Goal: Information Seeking & Learning: Check status

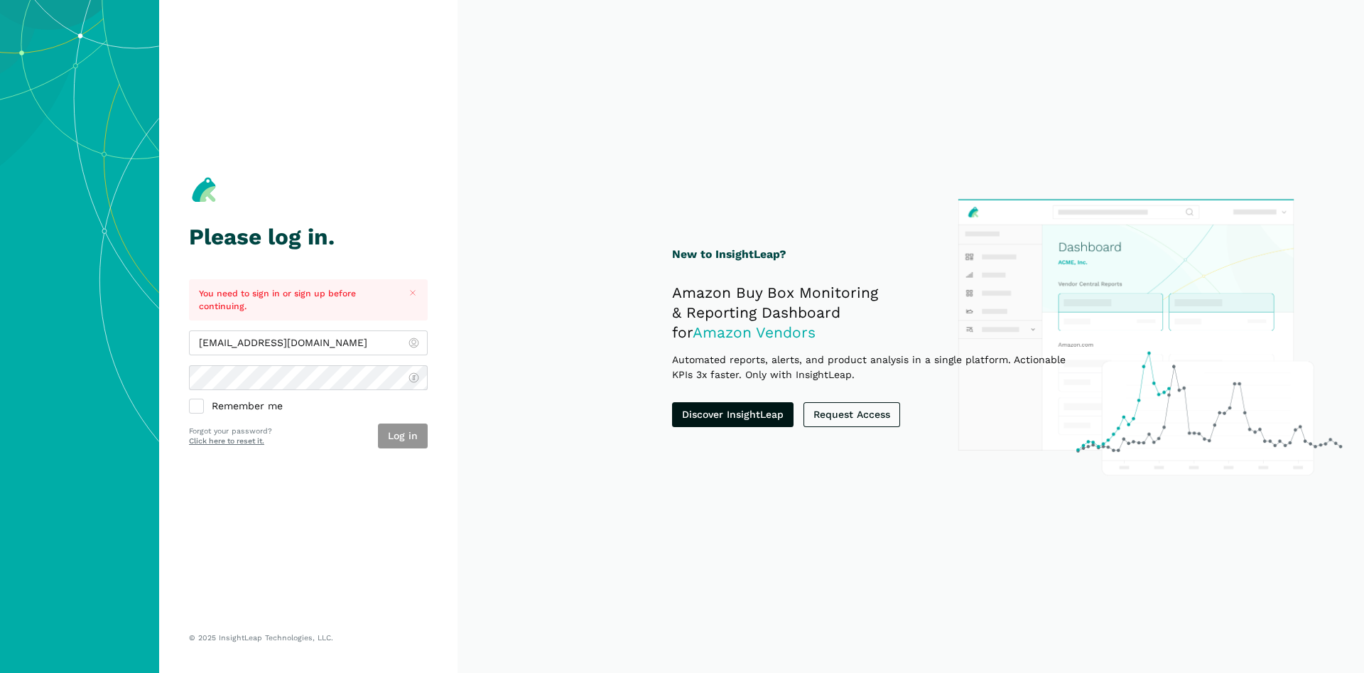
type input "[EMAIL_ADDRESS][DOMAIN_NAME]"
click at [408, 435] on button "Log in" at bounding box center [403, 435] width 50 height 25
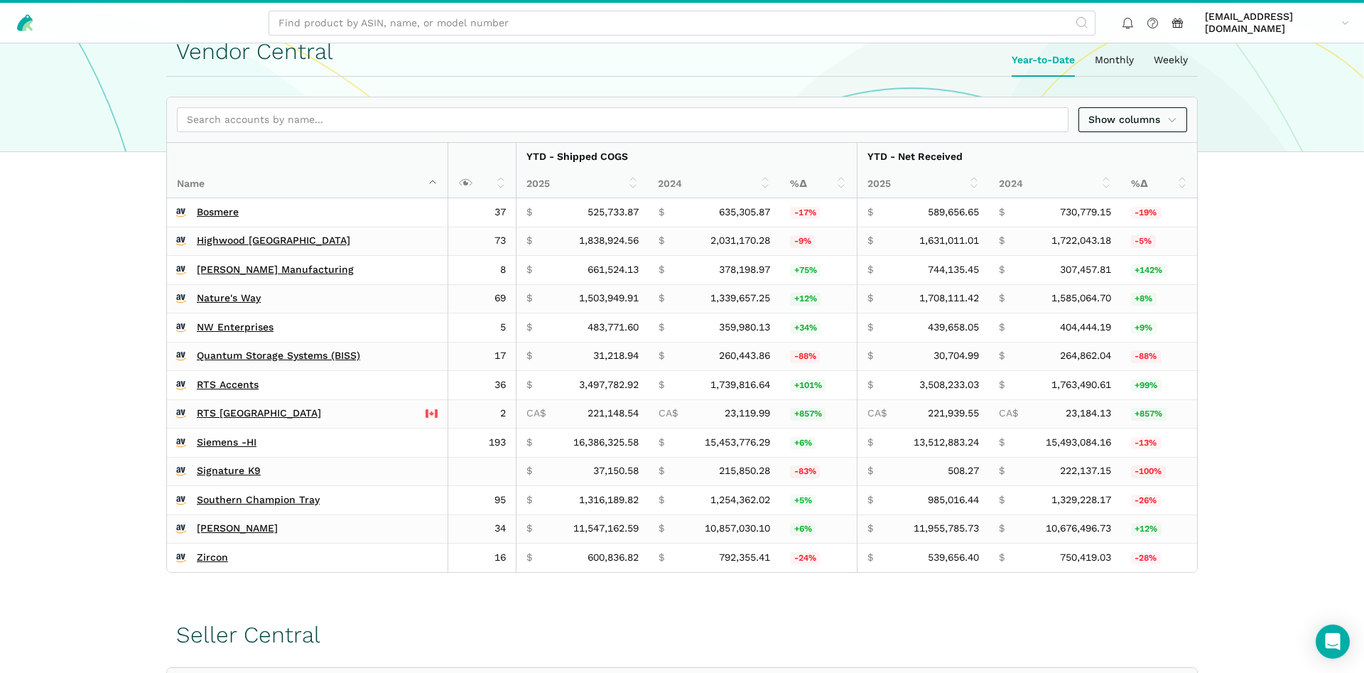
scroll to position [507, 0]
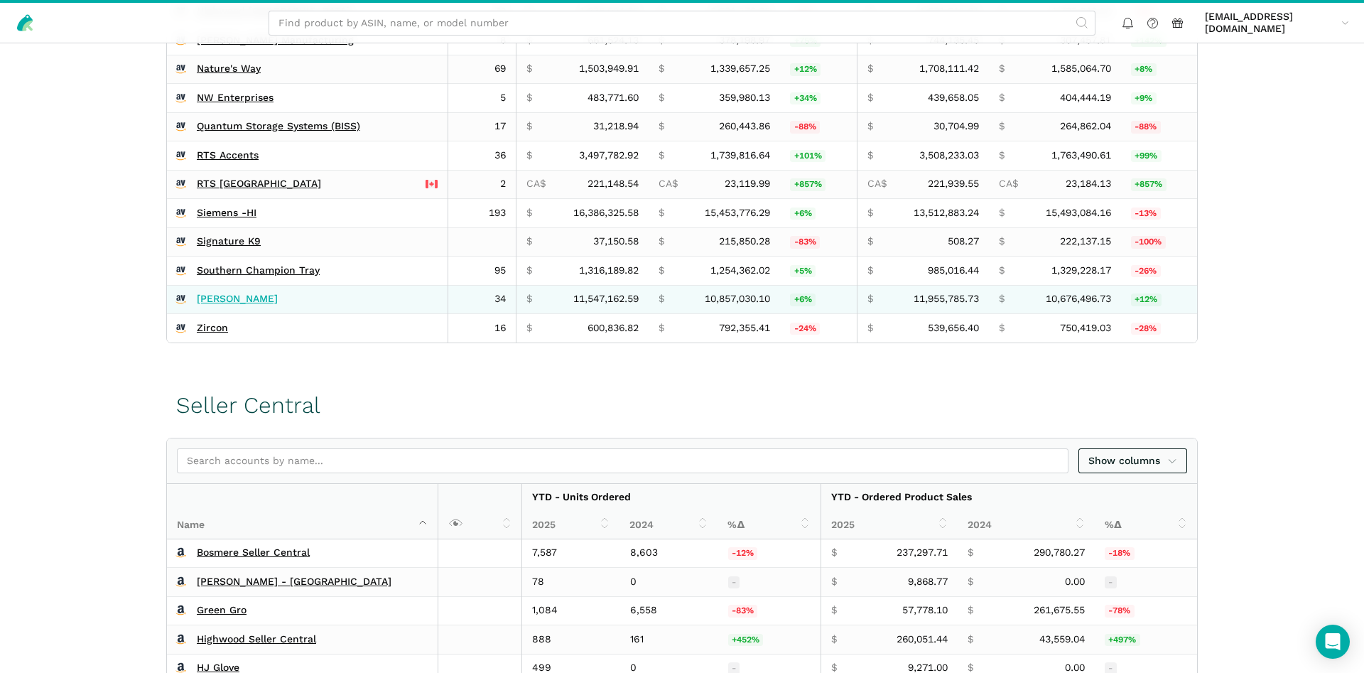
click at [219, 295] on link "[PERSON_NAME]" at bounding box center [237, 299] width 81 height 13
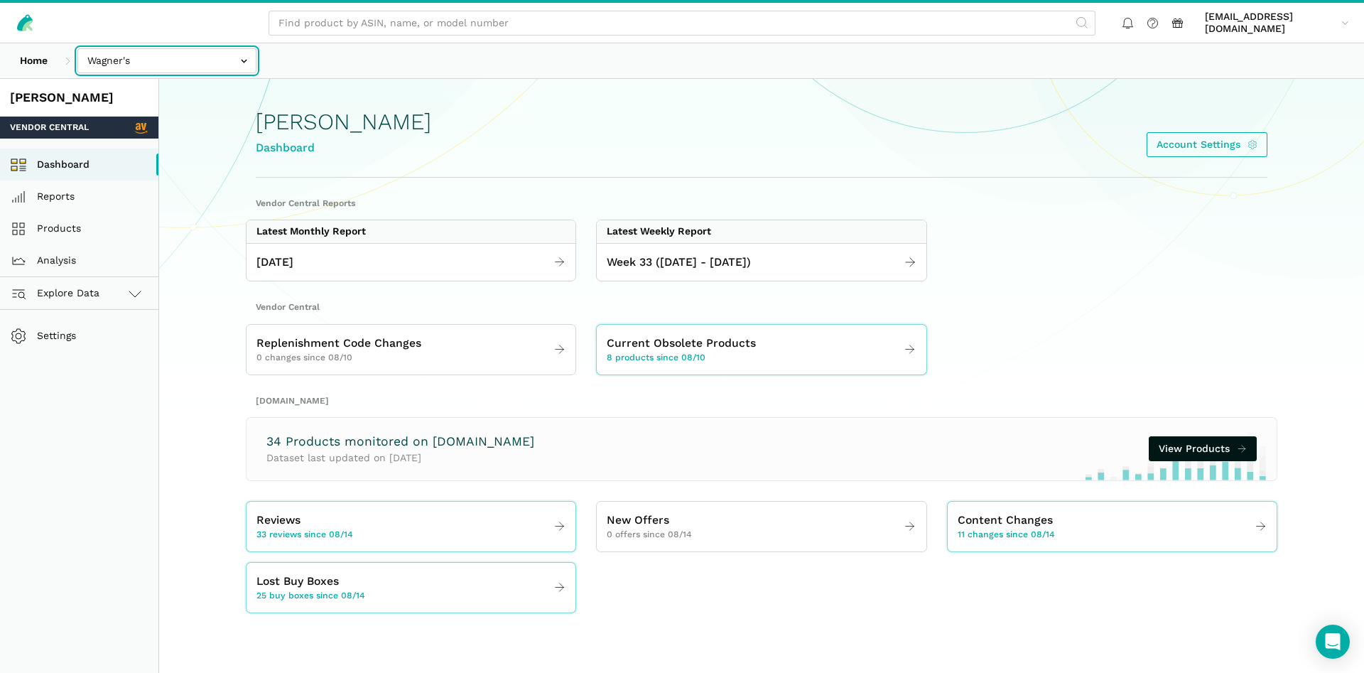
click at [117, 58] on input "text" at bounding box center [166, 60] width 179 height 25
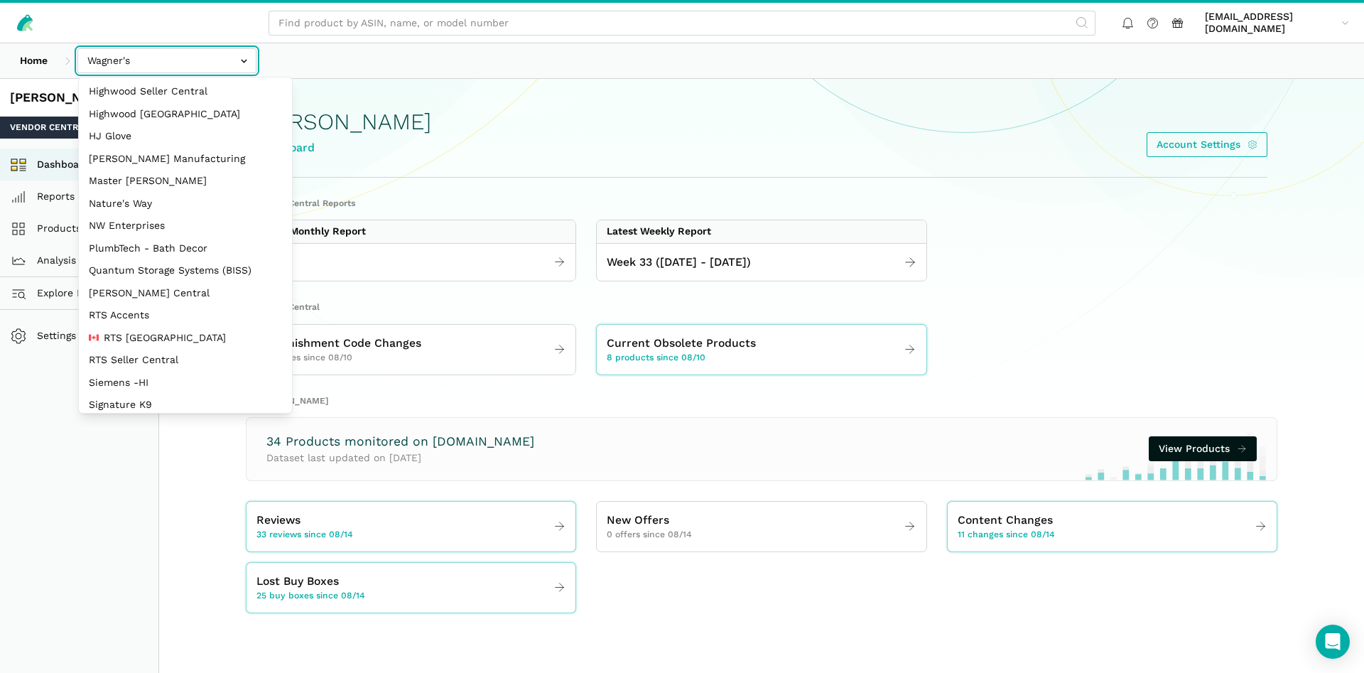
scroll to position [136, 0]
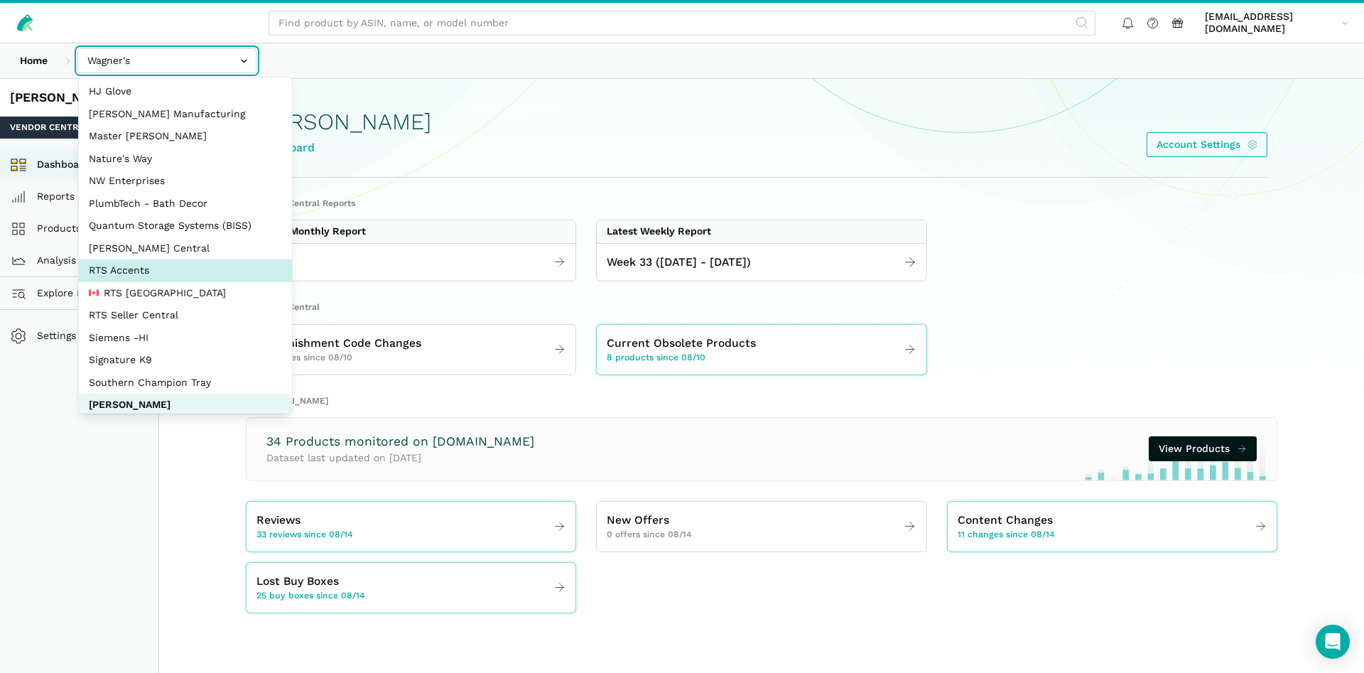
select select "DPHNLGULfjdmZCda3GrCfans"
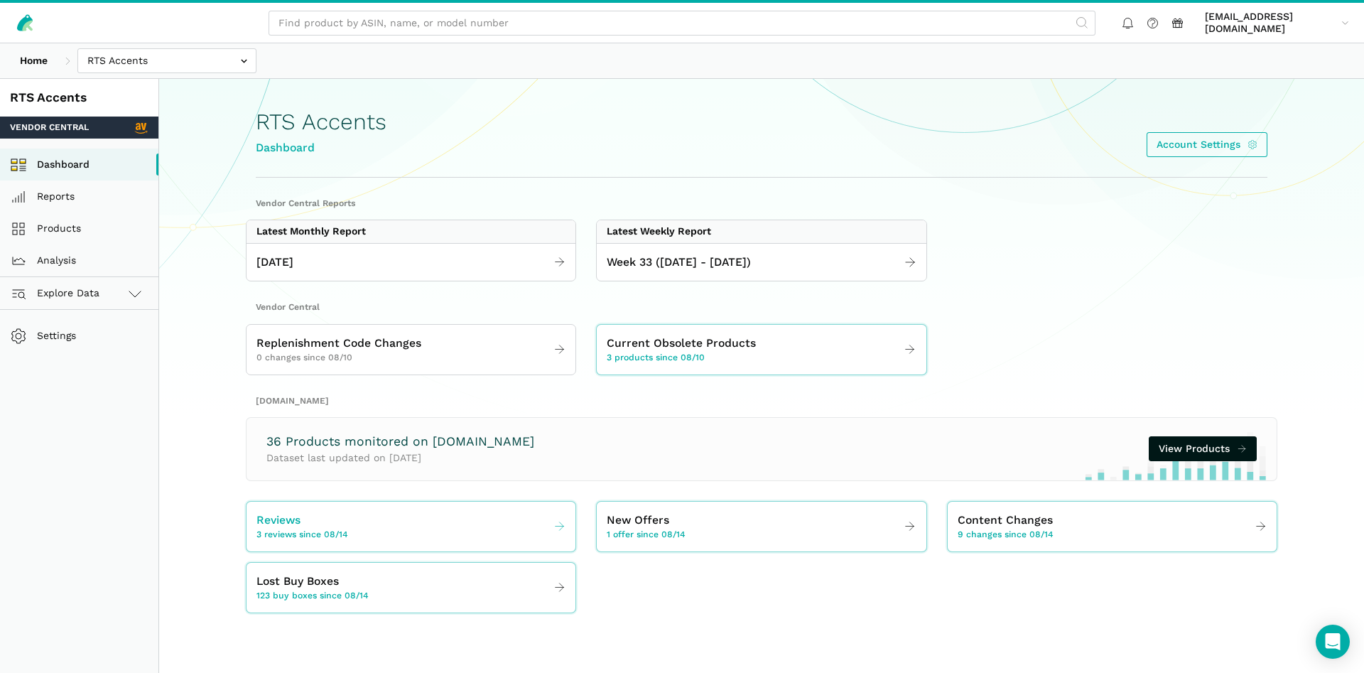
click at [303, 535] on span "3 reviews since 08/14" at bounding box center [302, 535] width 92 height 13
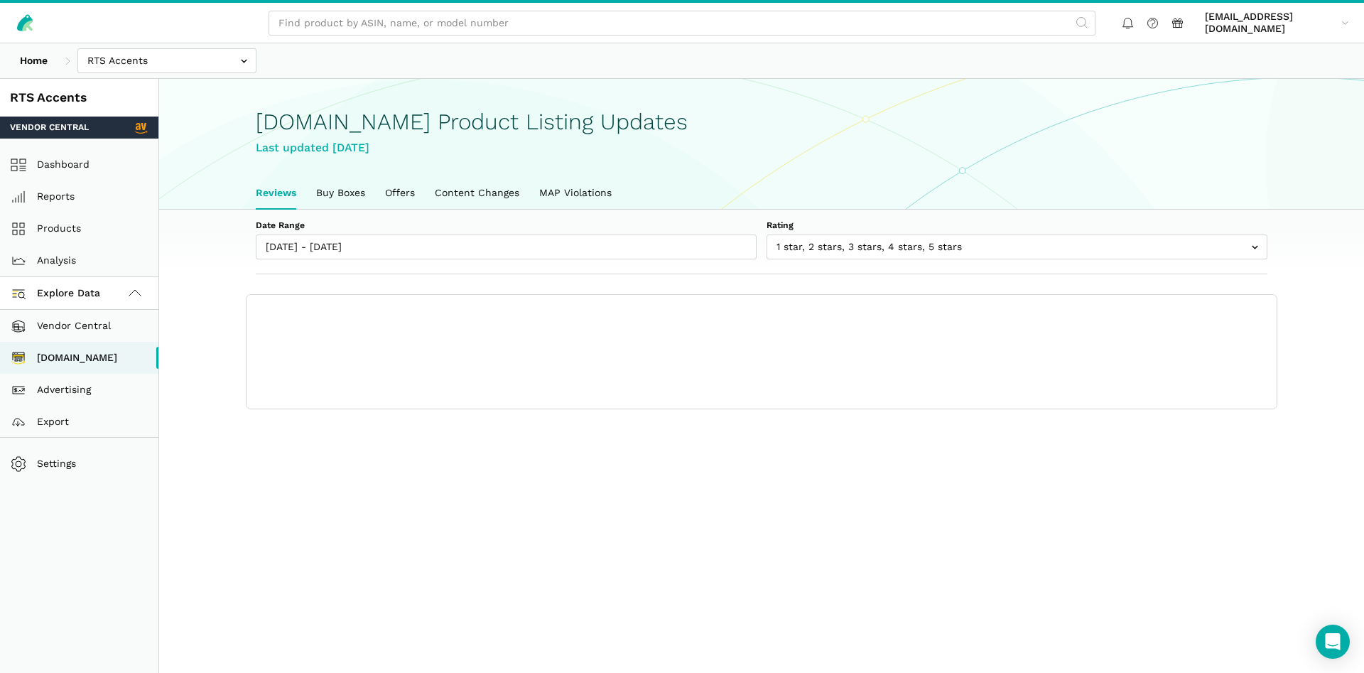
scroll to position [5, 0]
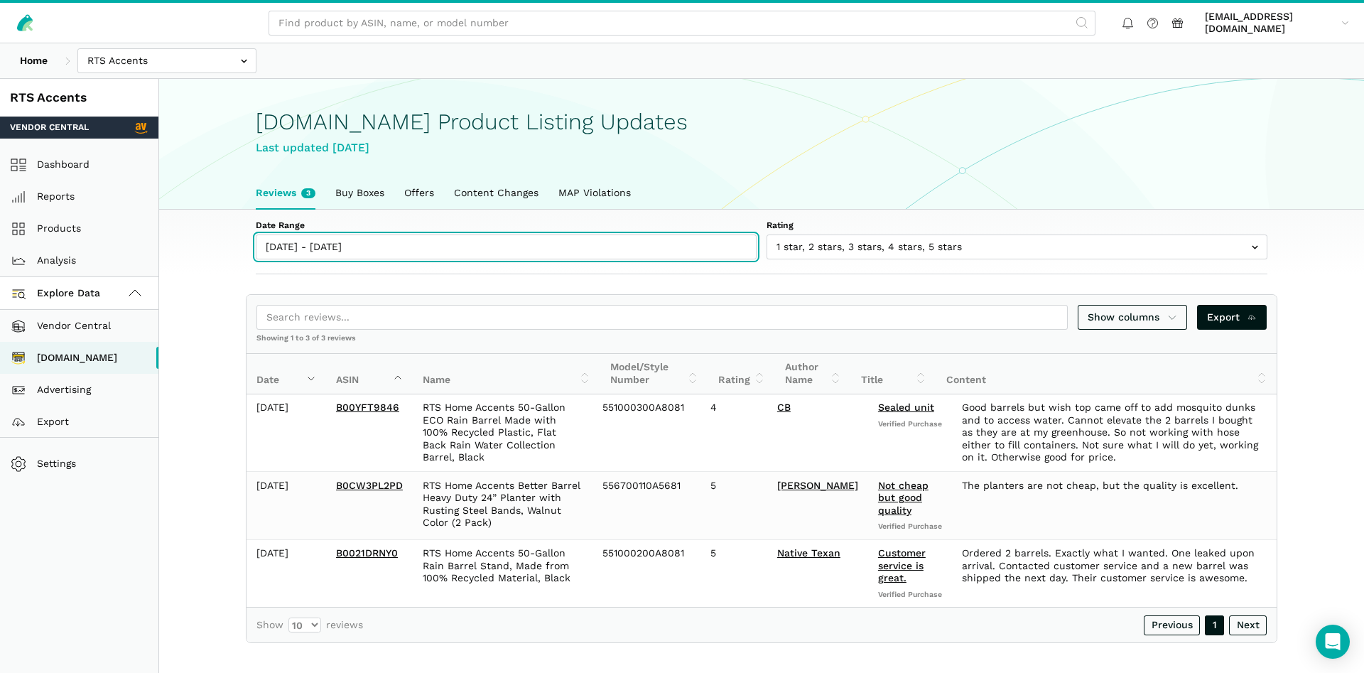
type input "[DATE]"
click at [319, 244] on input "[DATE] - [DATE]" at bounding box center [506, 246] width 501 height 25
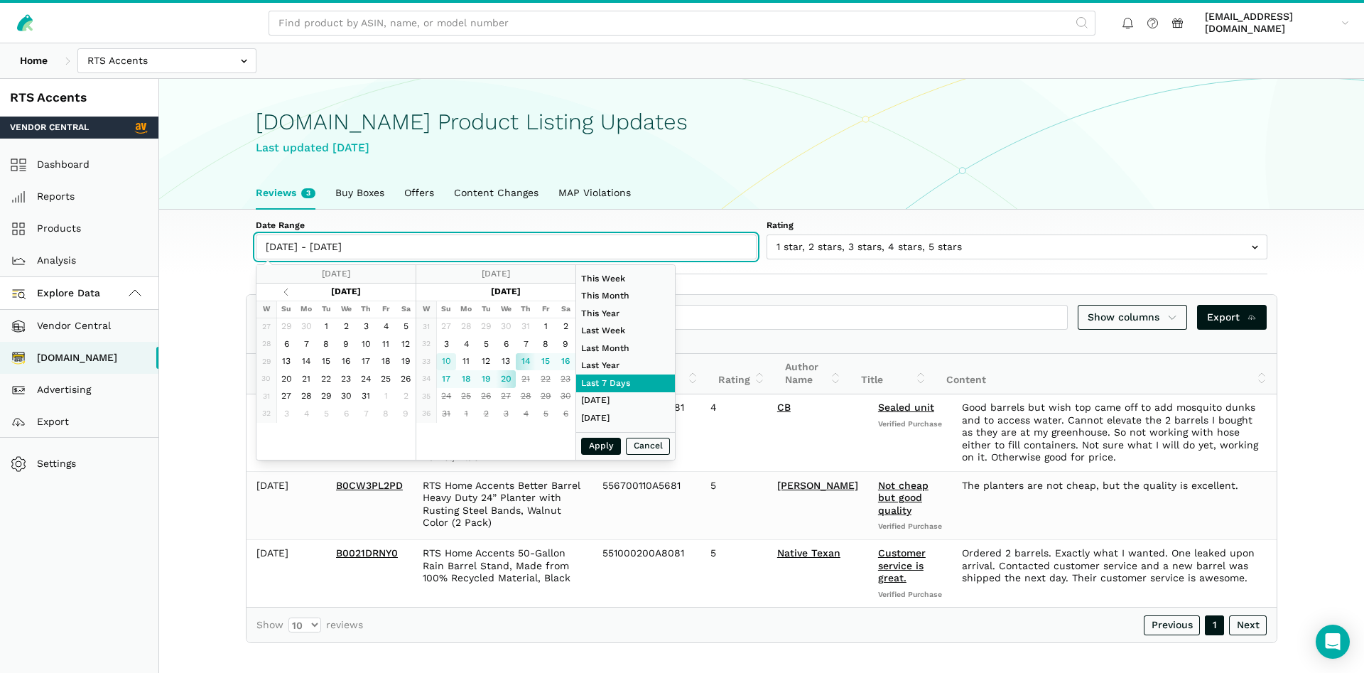
type input "[DATE]"
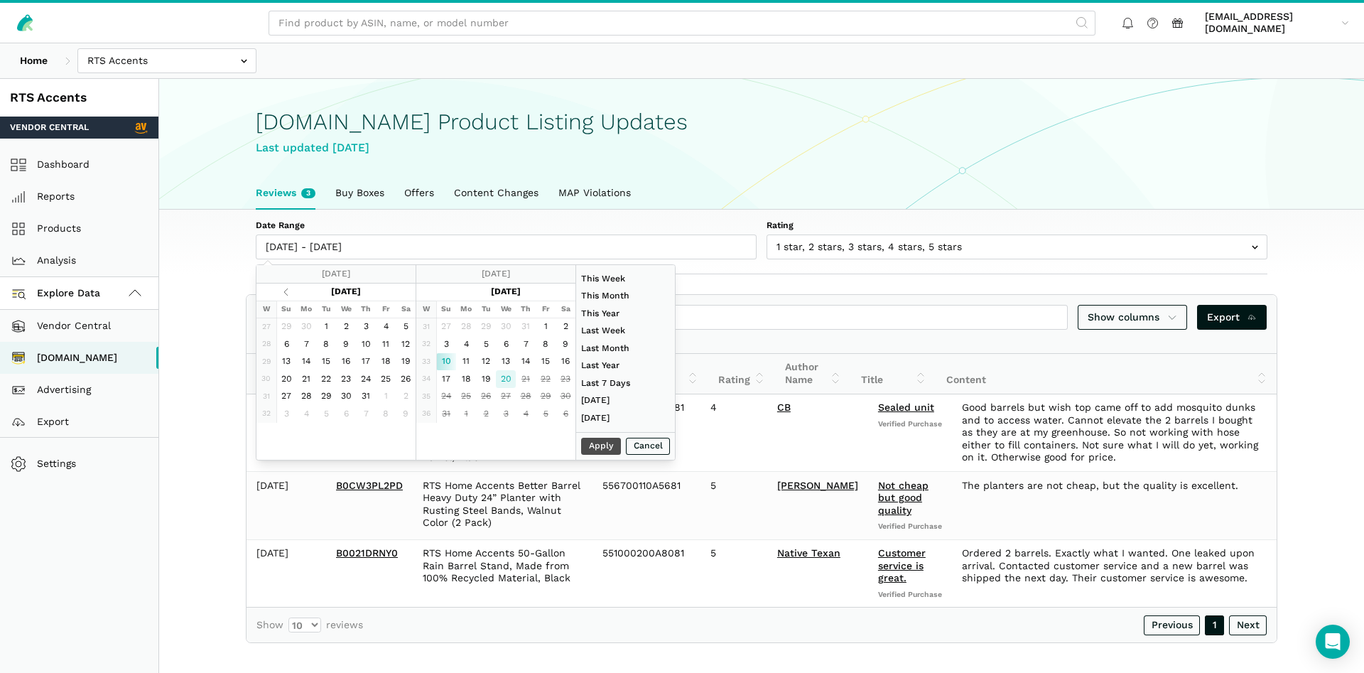
type input "08/20/2025"
type input "06/01/2025"
type input "06/30/2025"
type input "08/10/2025"
type input "08/20/2025"
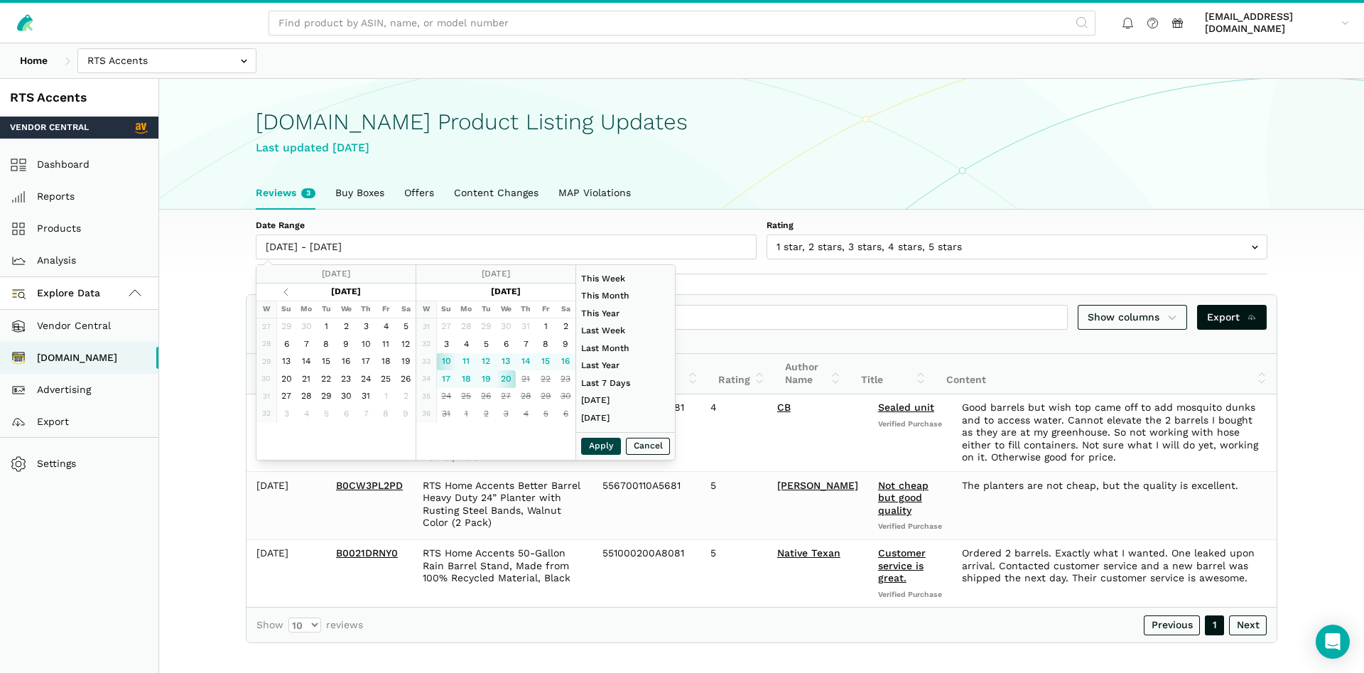
click at [597, 447] on button "Apply" at bounding box center [601, 447] width 40 height 18
type input "08/10/2025 - 08/20/2025"
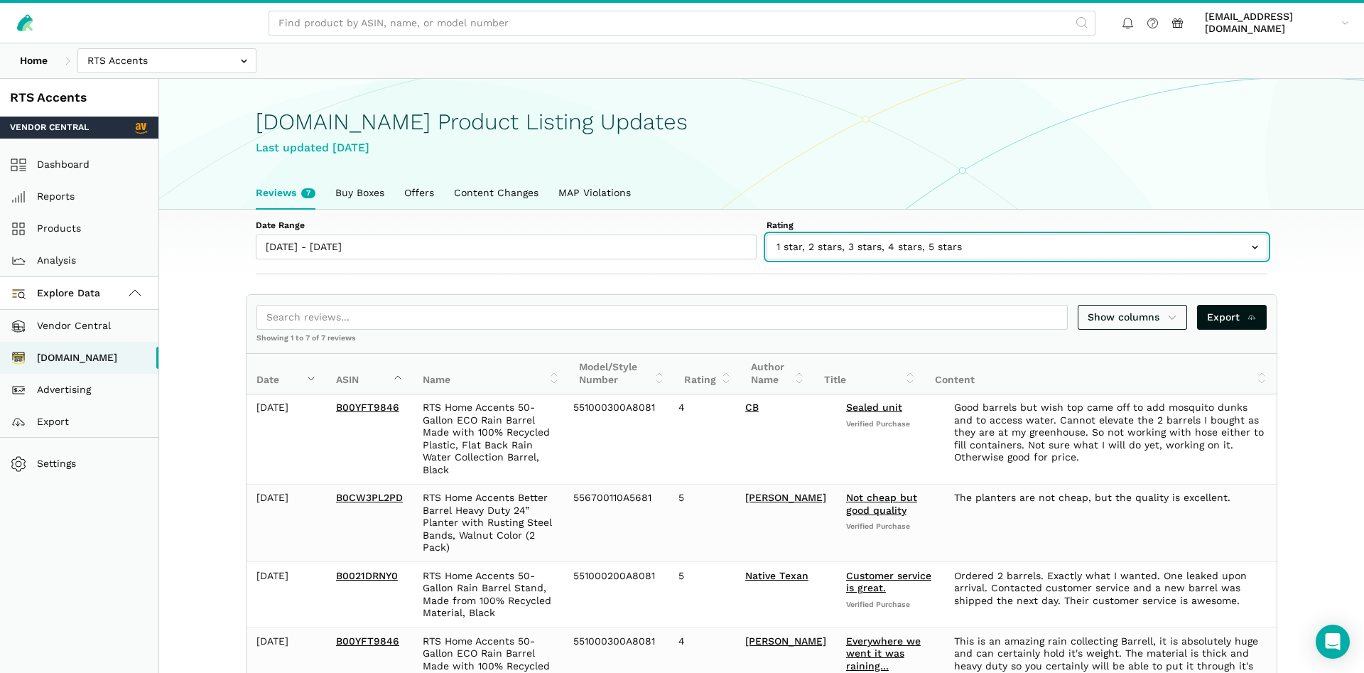
click at [944, 242] on input "text" at bounding box center [1017, 246] width 501 height 25
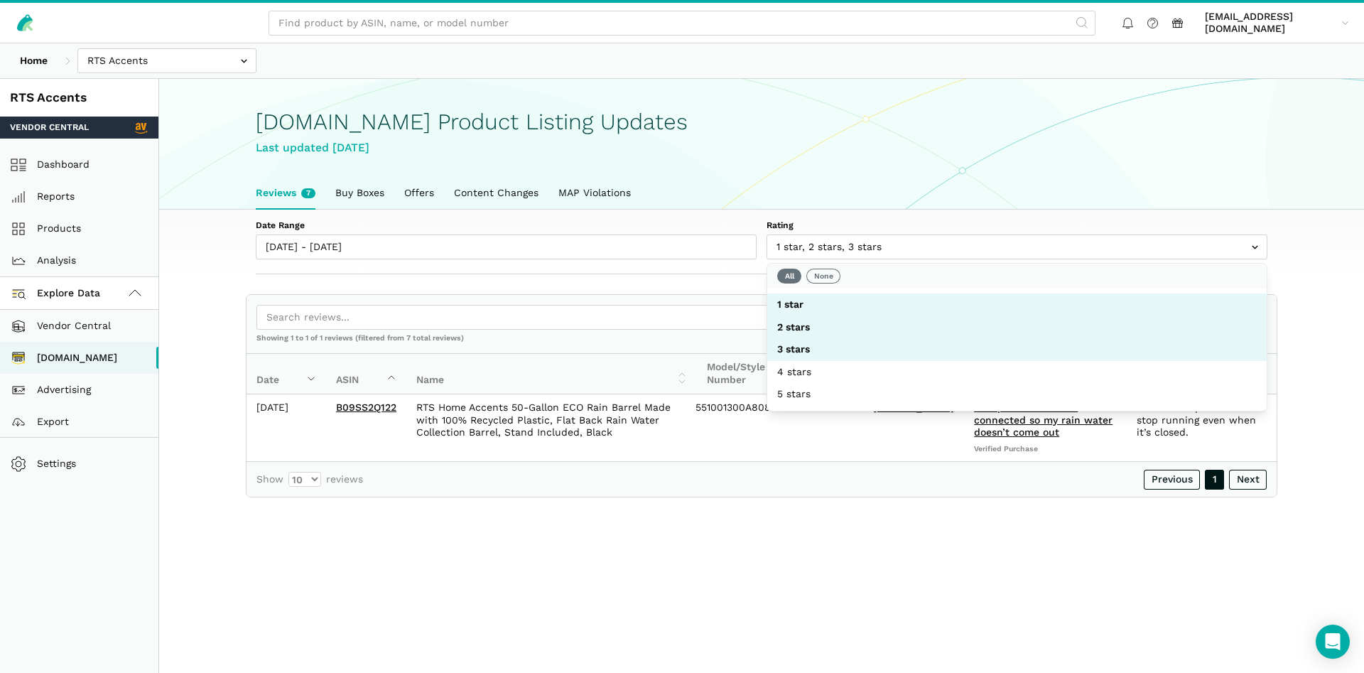
click at [985, 188] on ul "Reviews 7 Buy Boxes Offers Content Changes MAP Violations" at bounding box center [762, 193] width 1032 height 33
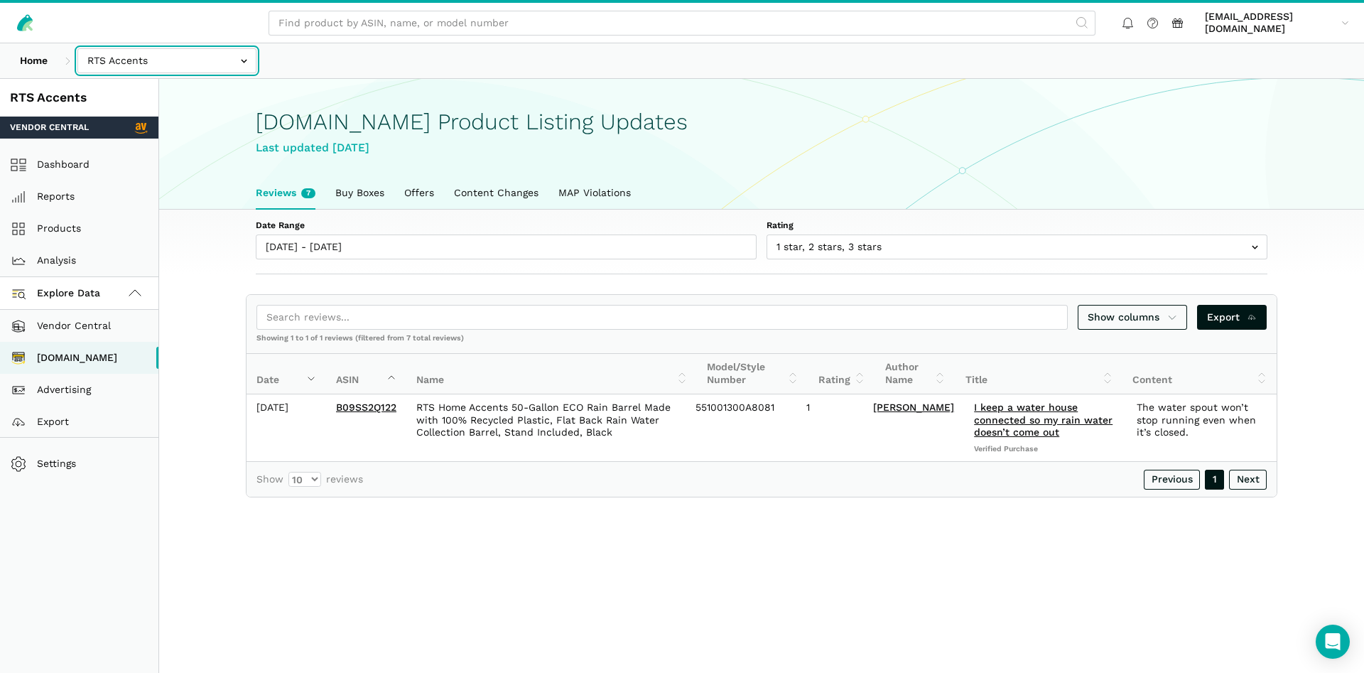
click at [107, 62] on input "text" at bounding box center [166, 60] width 179 height 25
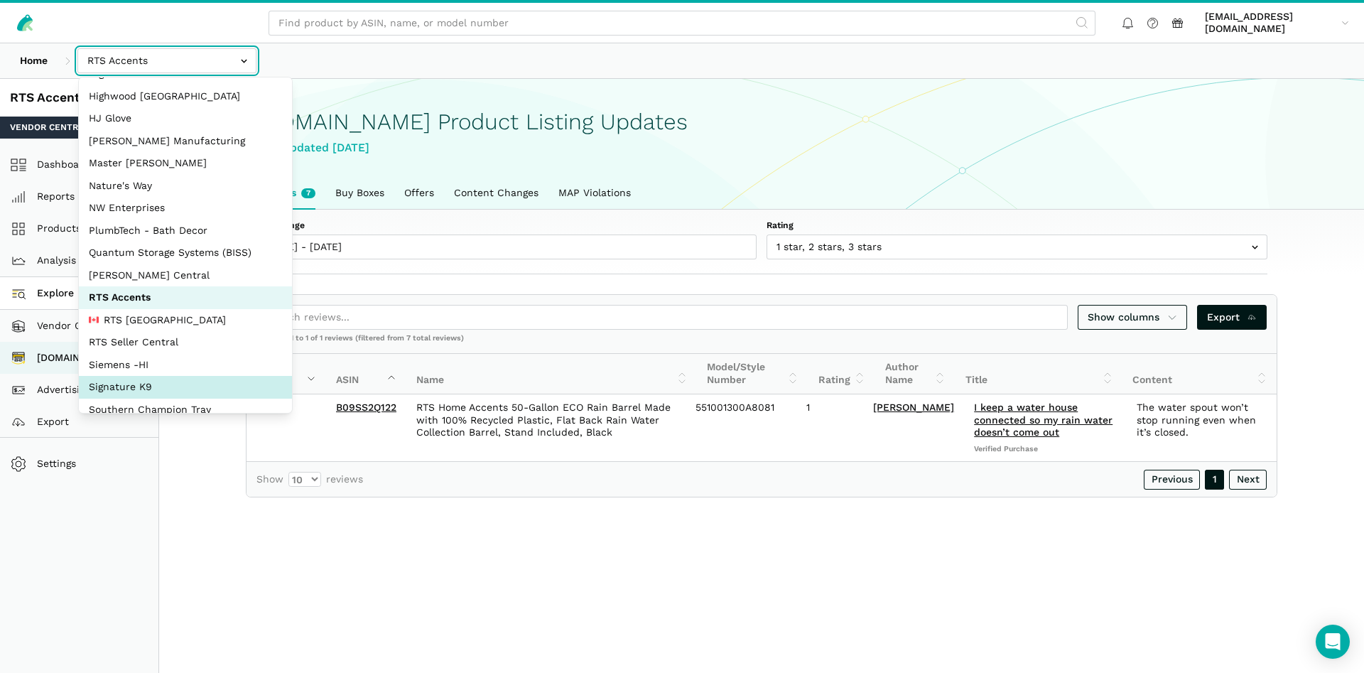
scroll to position [190, 0]
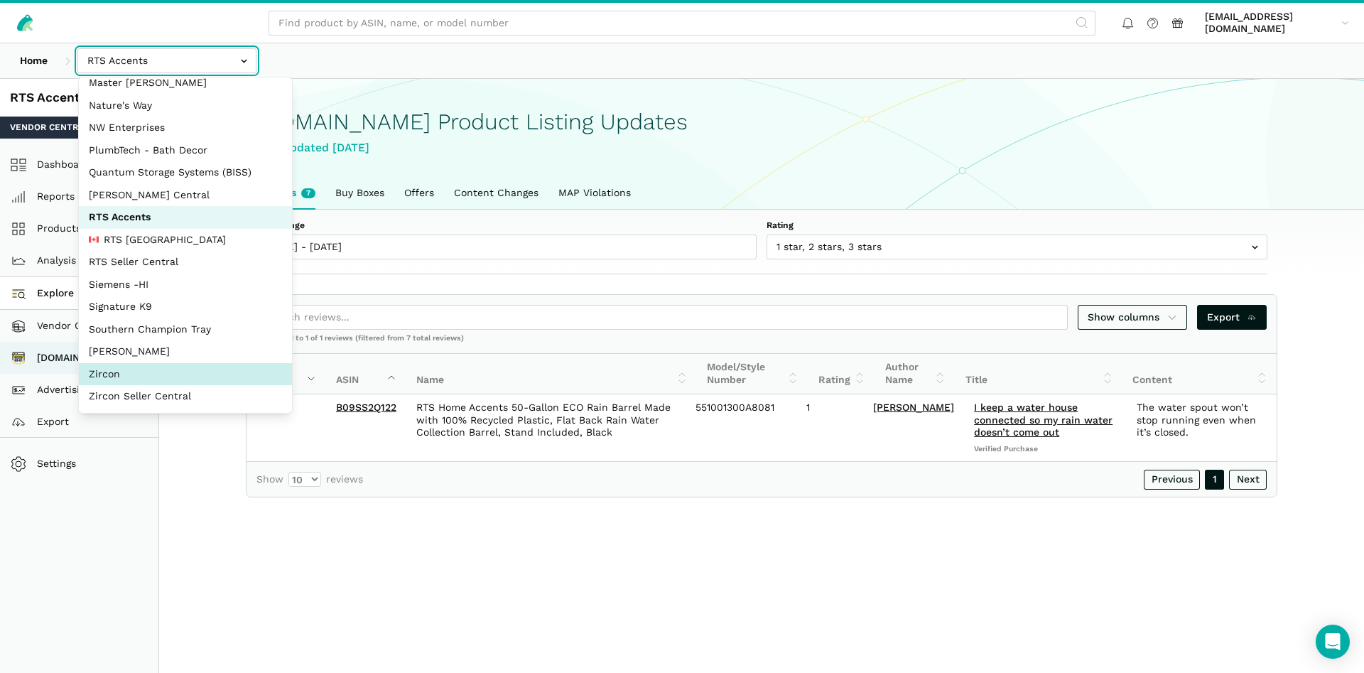
select select "DM38AQ3CPtVJ89bBDkVCzKzE"
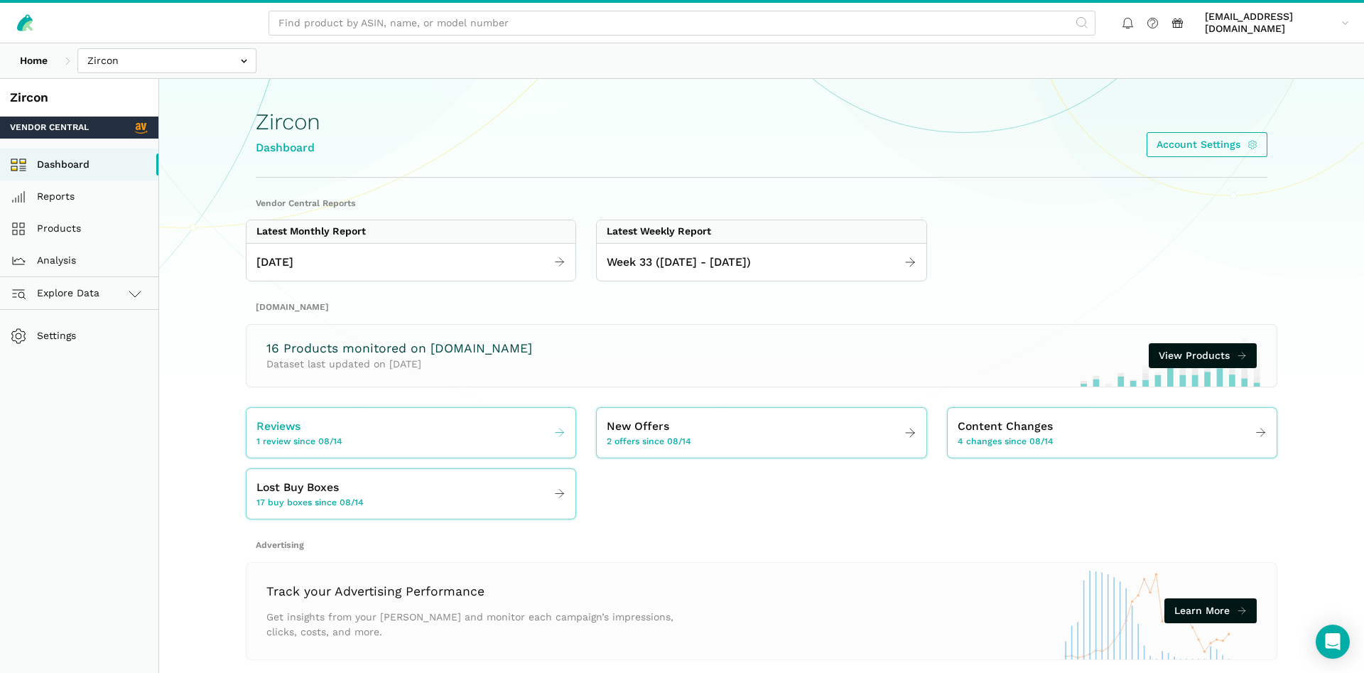
click at [479, 452] on link "Reviews 1 review since 08/14" at bounding box center [411, 433] width 329 height 40
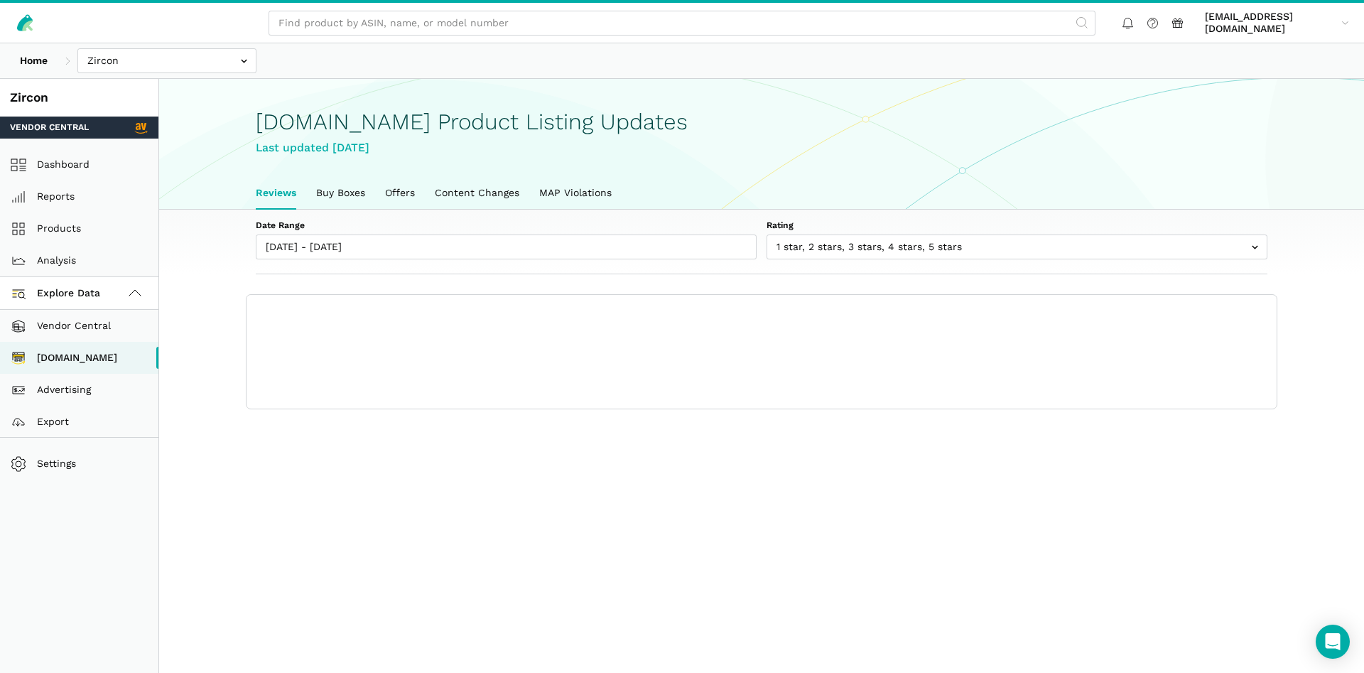
scroll to position [5, 0]
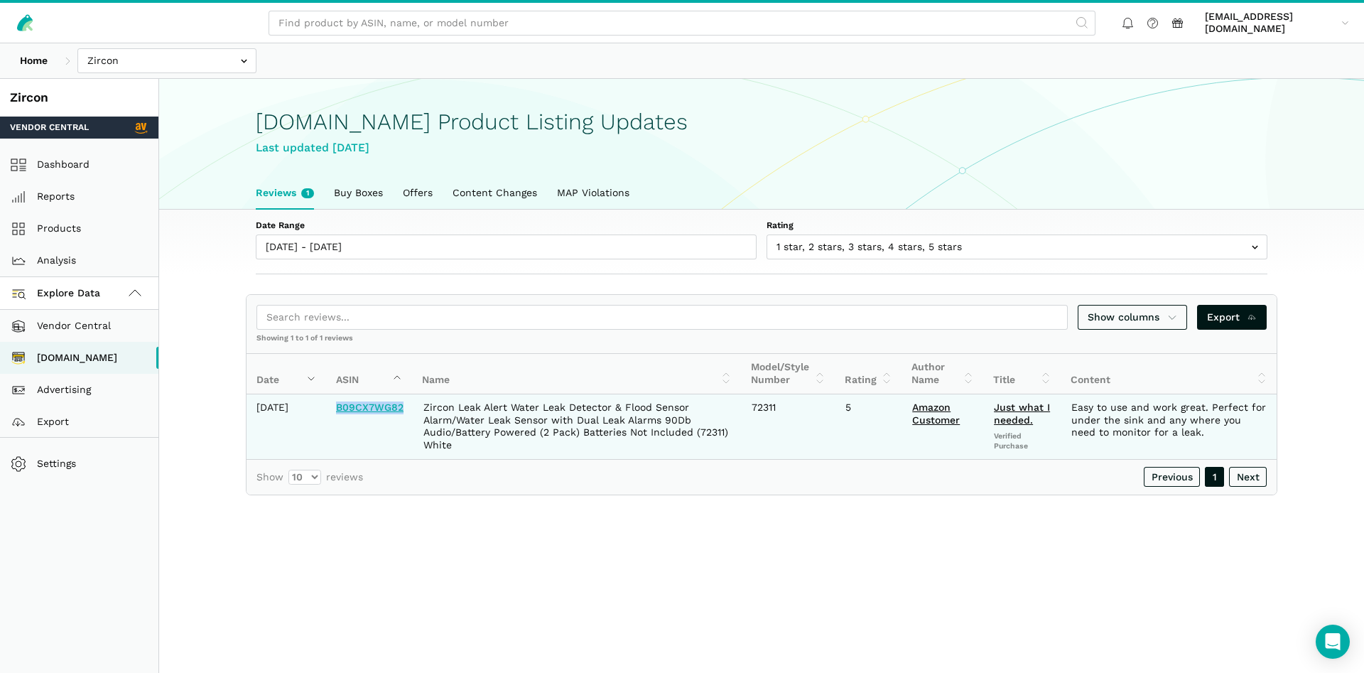
drag, startPoint x: 394, startPoint y: 424, endPoint x: 338, endPoint y: 426, distance: 56.1
click at [338, 426] on td "B09CX7WG82" at bounding box center [369, 426] width 87 height 65
copy link "B09CX7WG82"
